Goal: Task Accomplishment & Management: Use online tool/utility

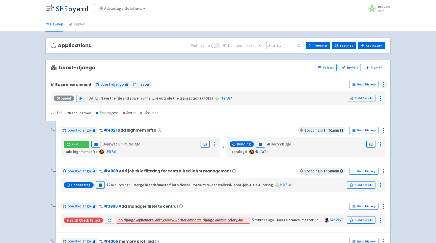
click at [381, 85] on icon at bounding box center [383, 84] width 6 height 6
click at [59, 30] on link "Develop" at bounding box center [54, 24] width 18 height 14
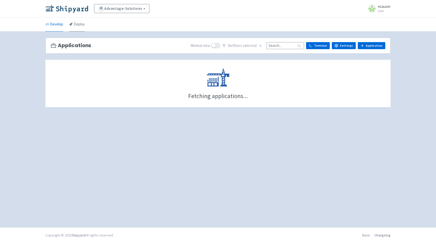
click at [76, 28] on link "Deploy" at bounding box center [77, 24] width 16 height 14
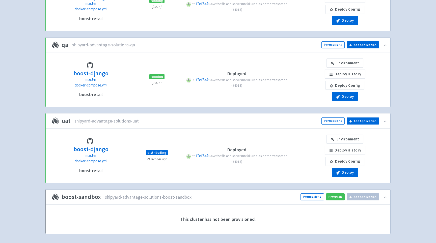
scroll to position [175, 0]
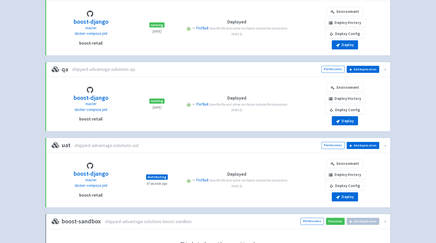
scroll to position [193, 0]
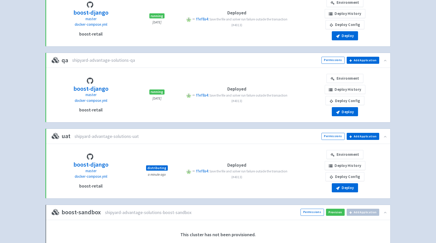
scroll to position [193, 0]
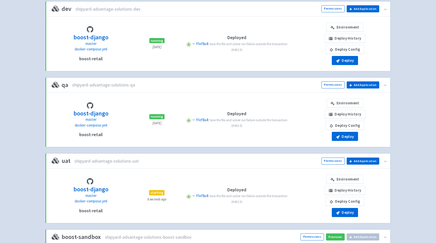
scroll to position [193, 0]
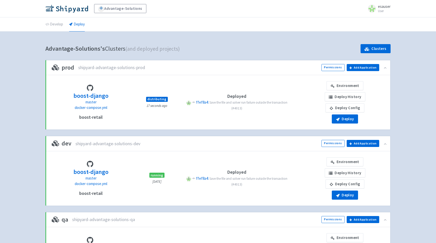
click at [190, 223] on div "qa shipyard-advantage-solutions-qa Permissions Add application to qa Choose app…" at bounding box center [218, 219] width 344 height 15
